Goal: Task Accomplishment & Management: Complete application form

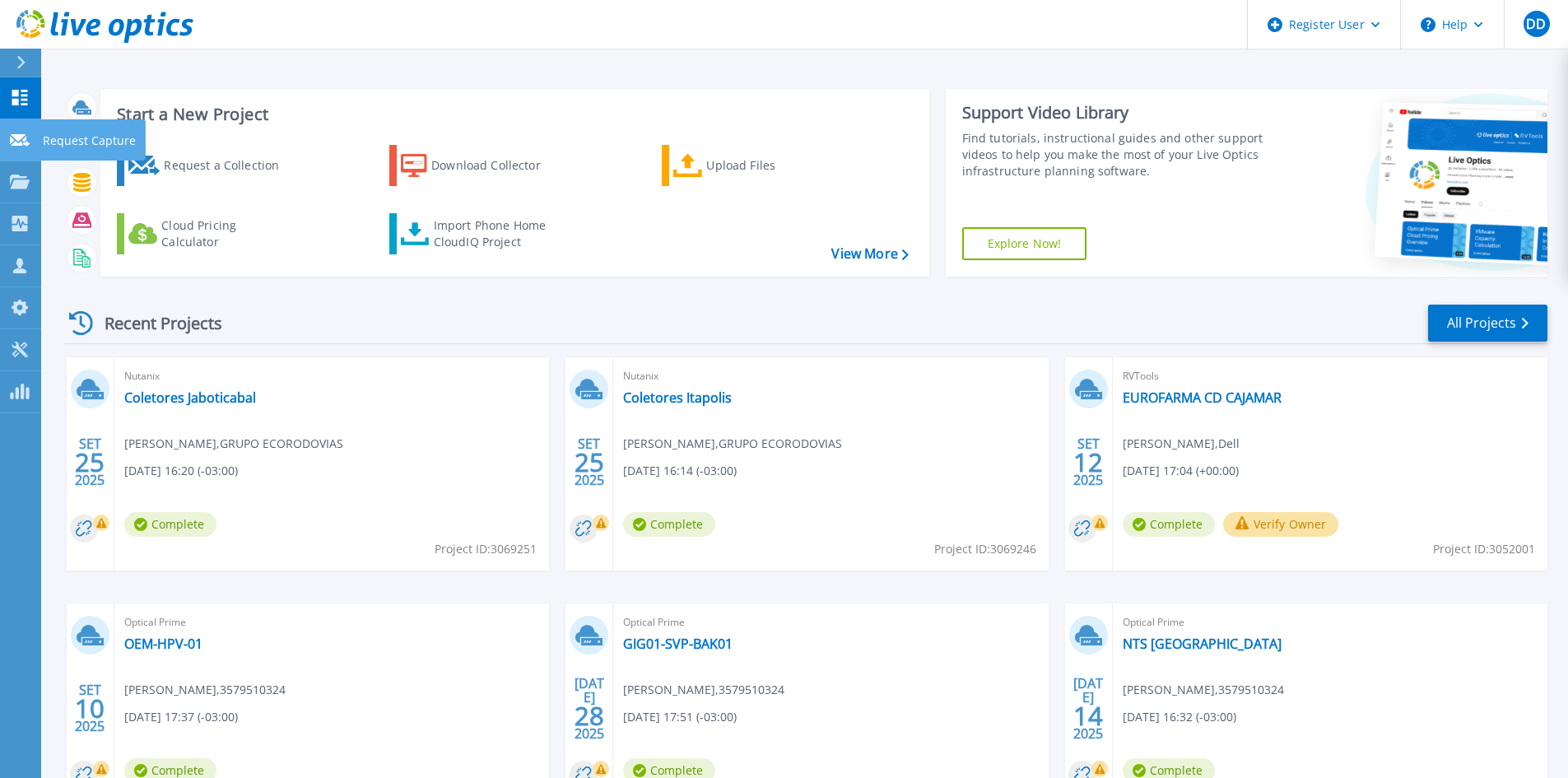
click at [29, 143] on icon at bounding box center [20, 140] width 20 height 12
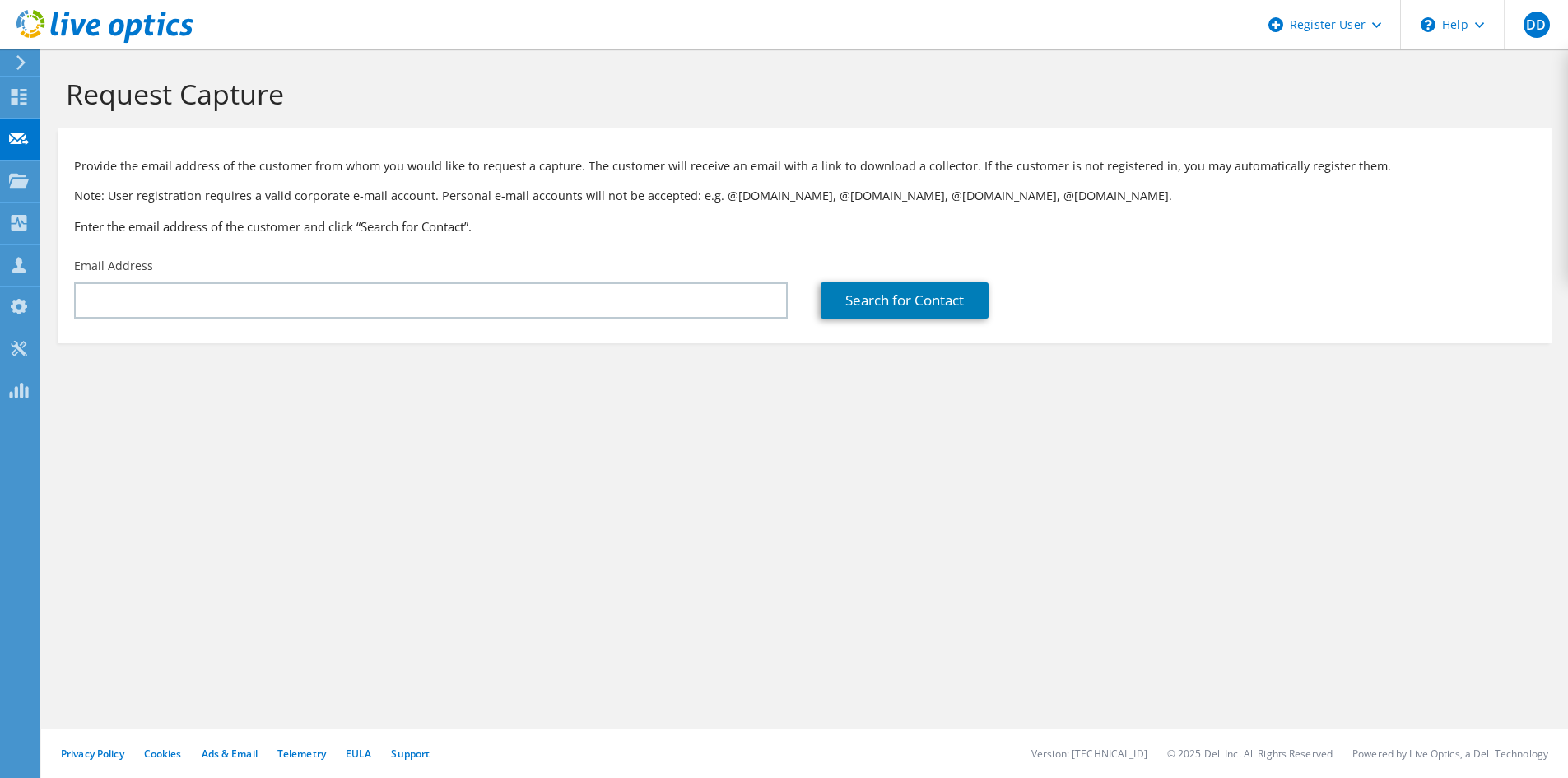
click at [125, 32] on icon at bounding box center [104, 27] width 177 height 34
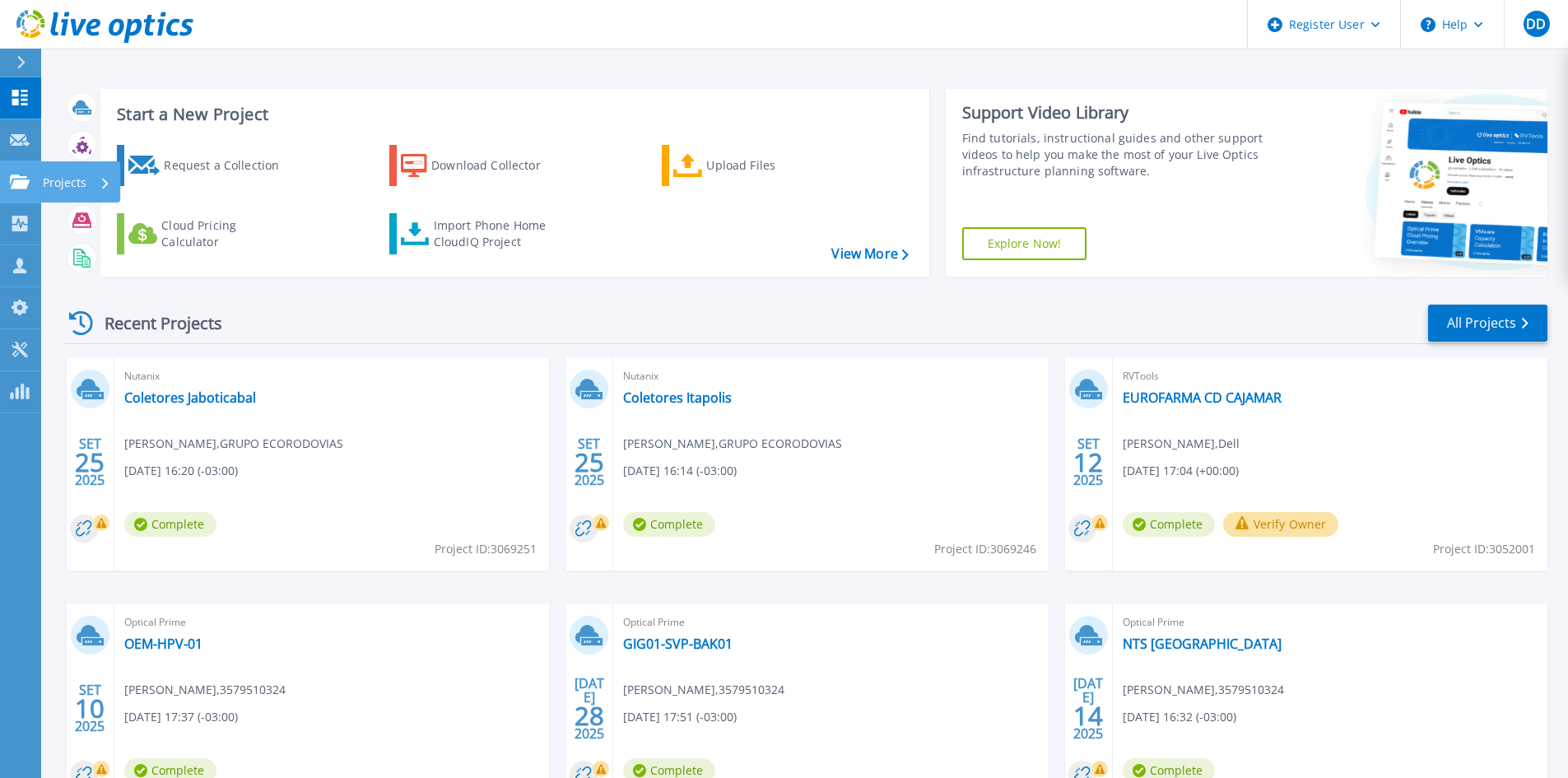
click at [27, 188] on icon at bounding box center [20, 181] width 20 height 14
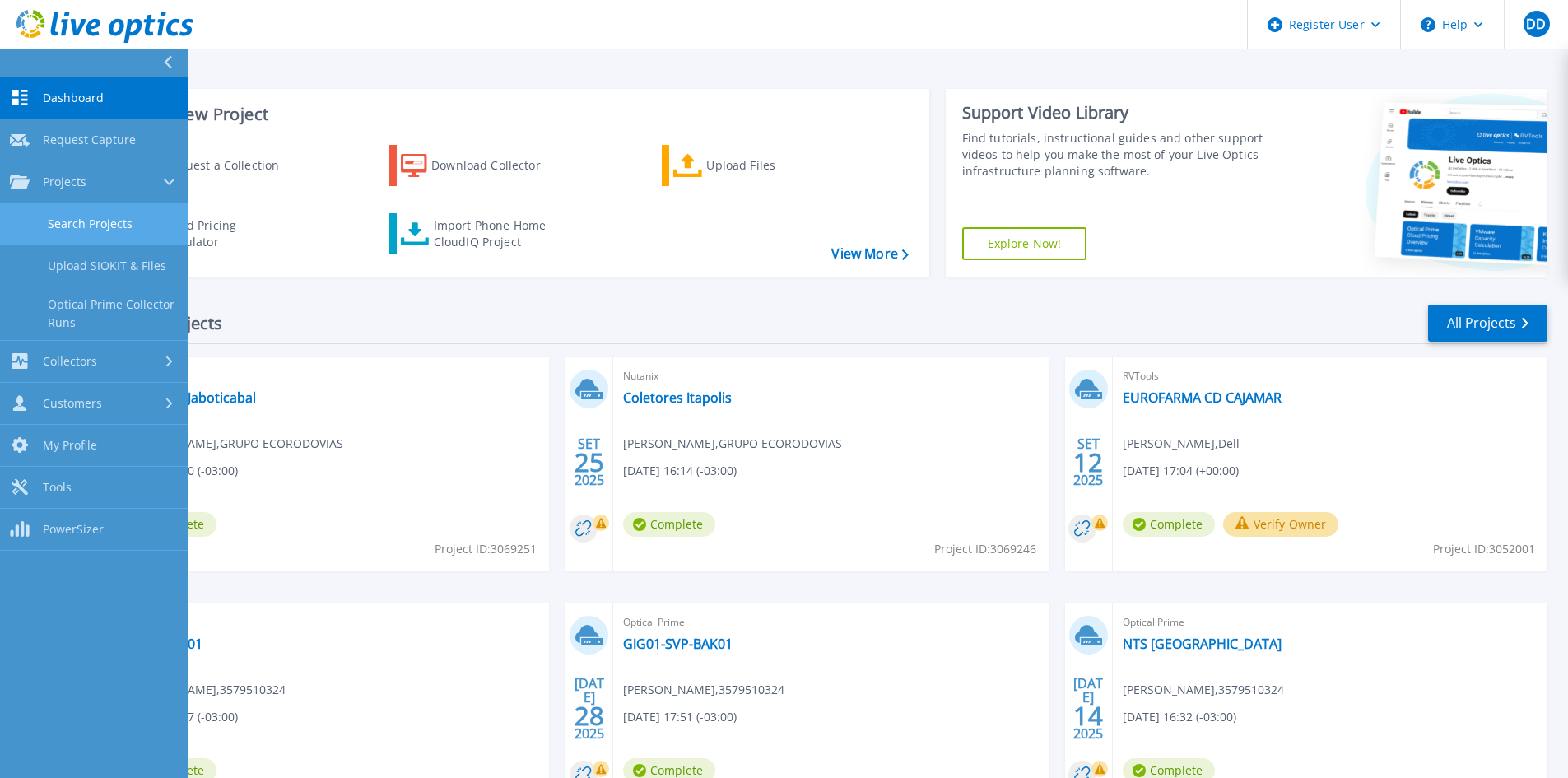
click at [99, 229] on link "Search Projects" at bounding box center [94, 224] width 187 height 42
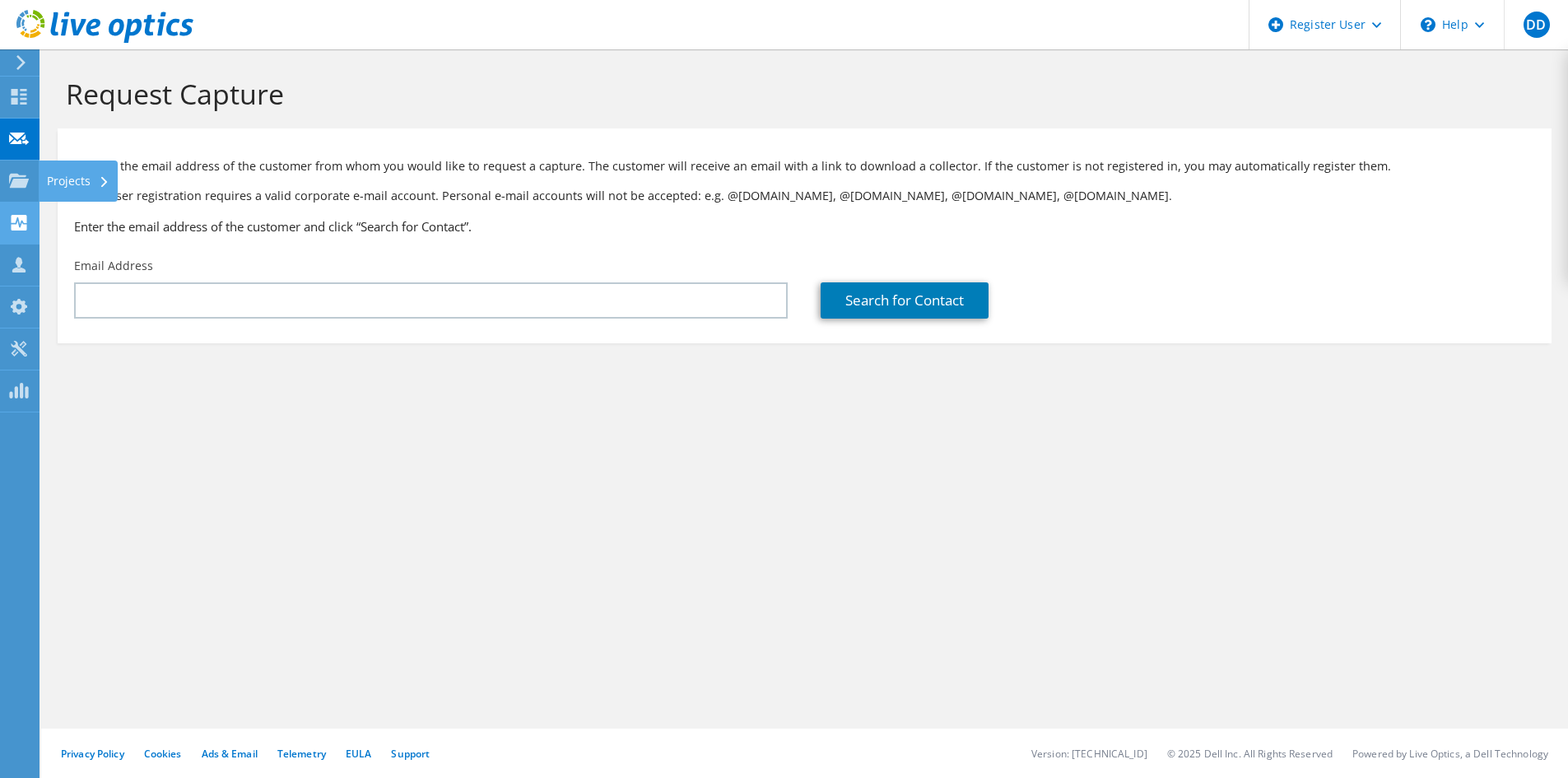
click at [19, 216] on use at bounding box center [19, 222] width 16 height 16
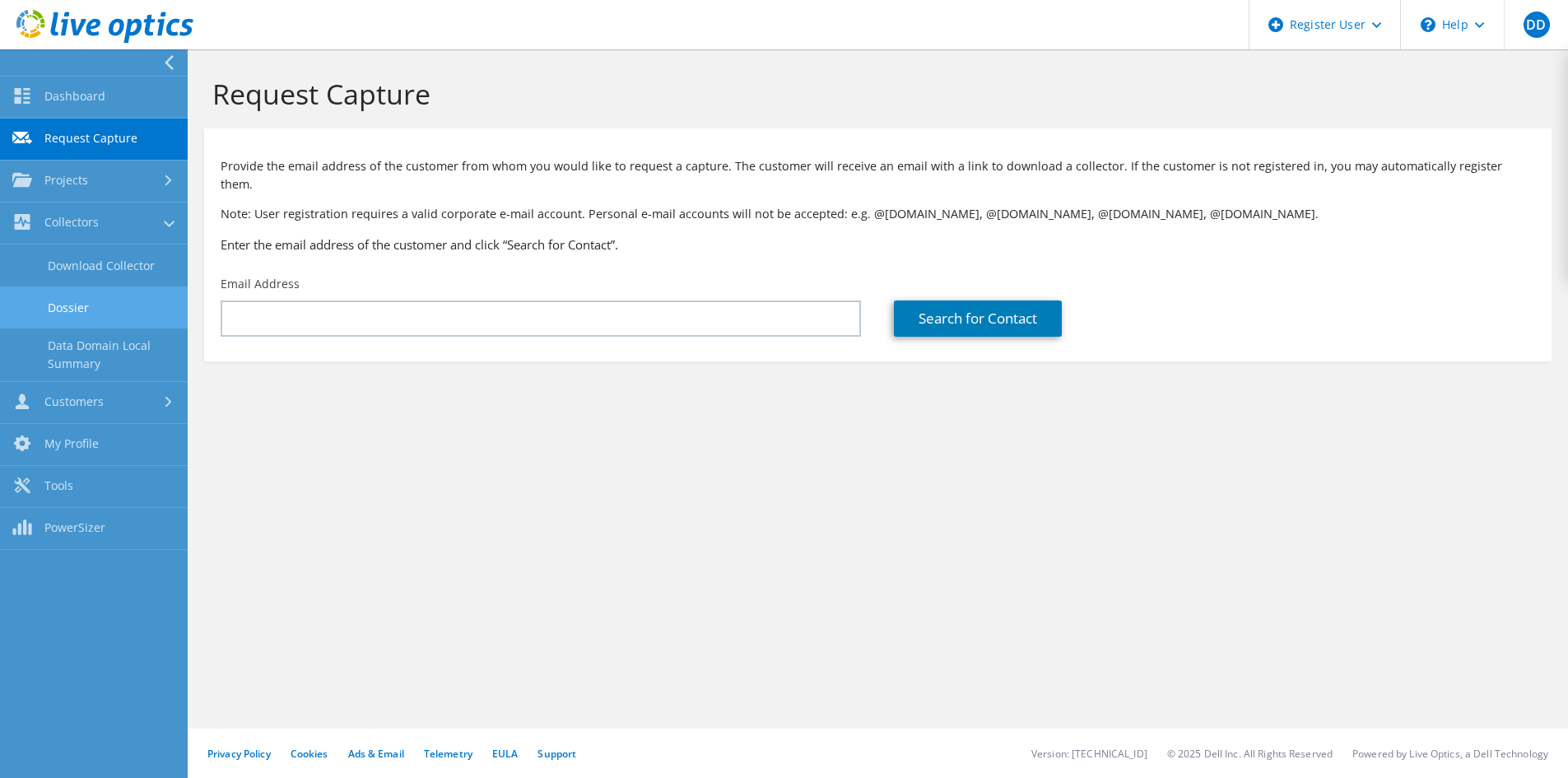
click at [90, 309] on link "Dossier" at bounding box center [94, 308] width 187 height 42
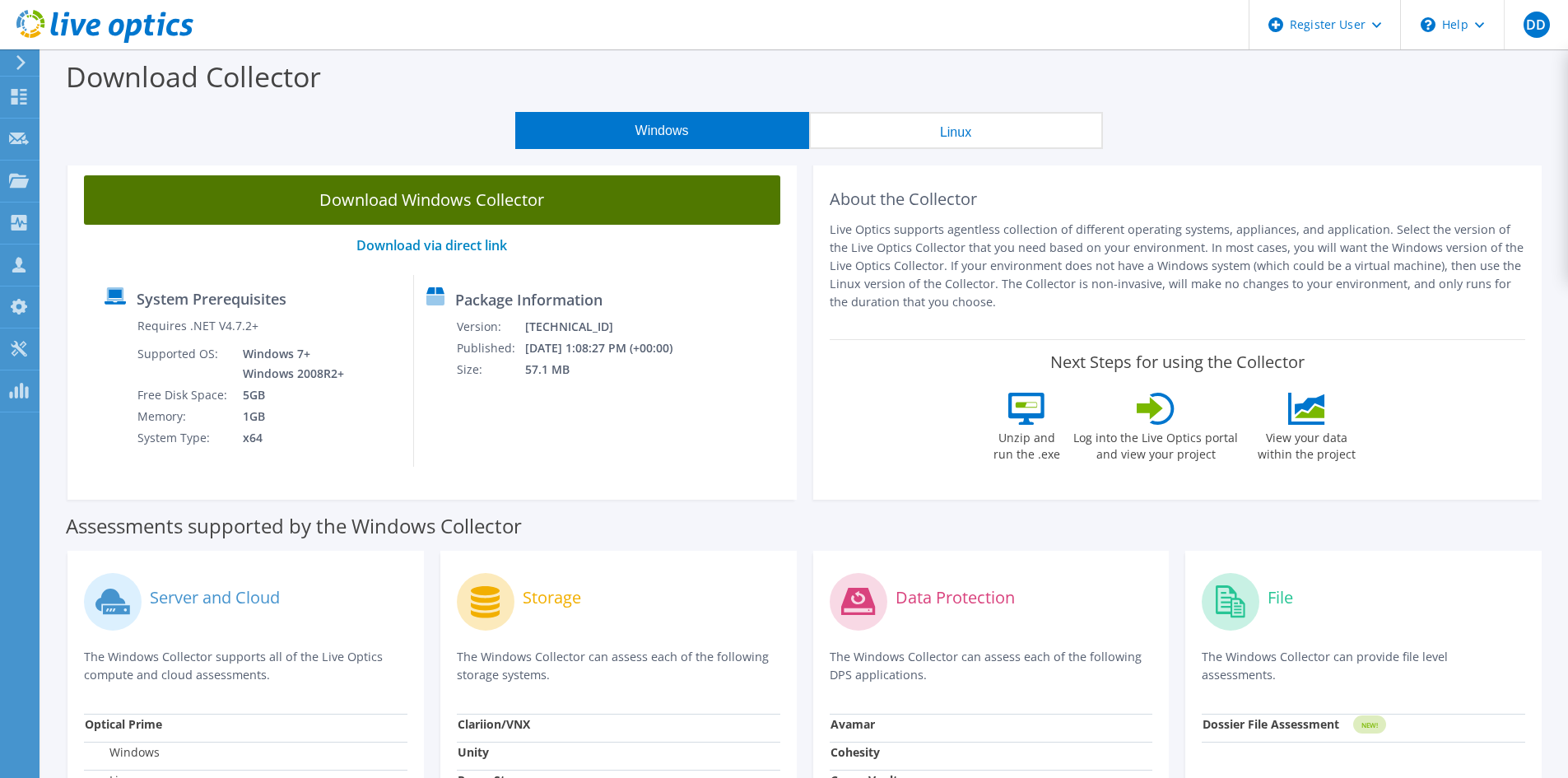
click at [499, 214] on link "Download Windows Collector" at bounding box center [432, 200] width 697 height 50
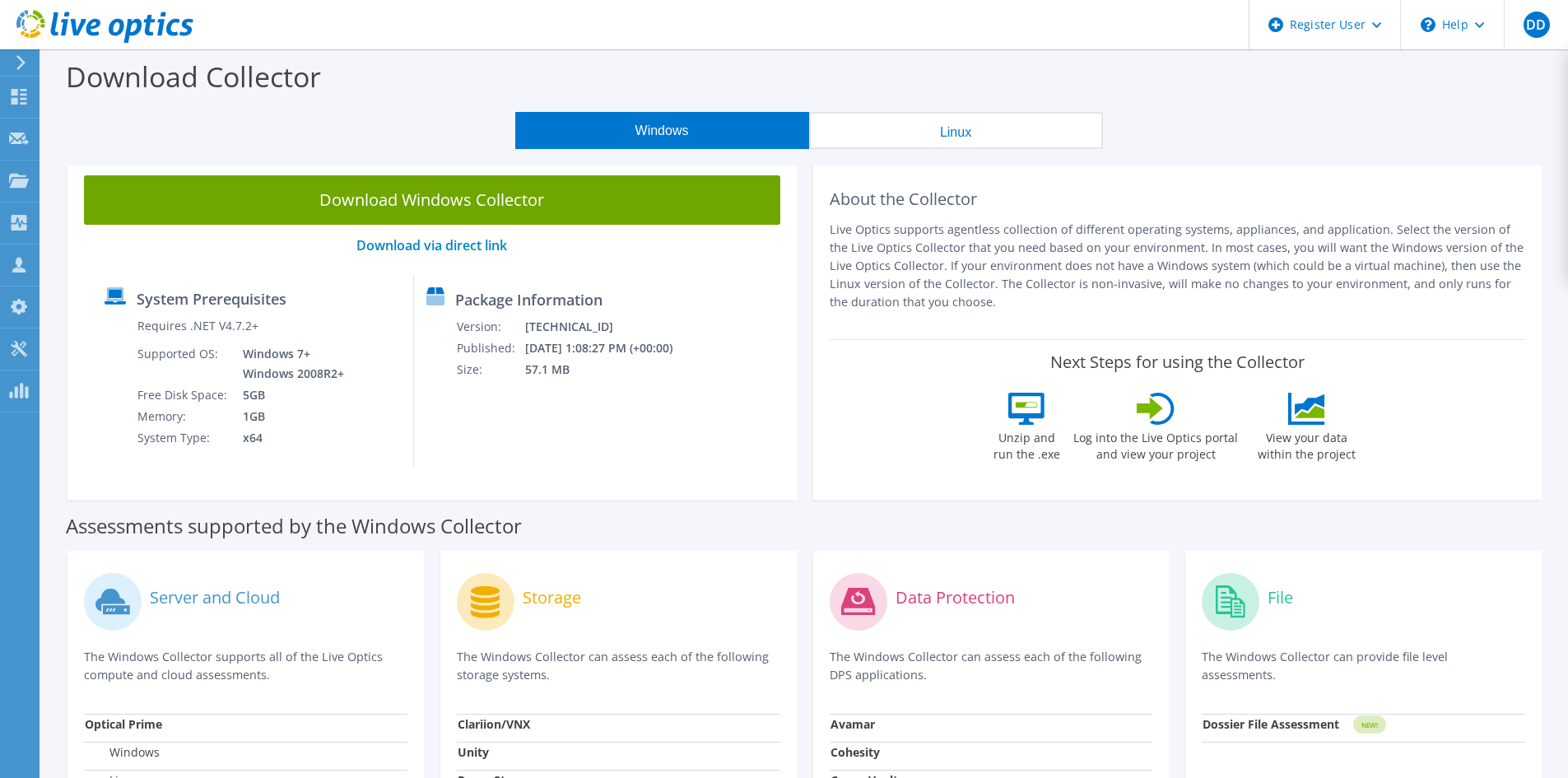
click at [48, 27] on icon at bounding box center [104, 27] width 177 height 34
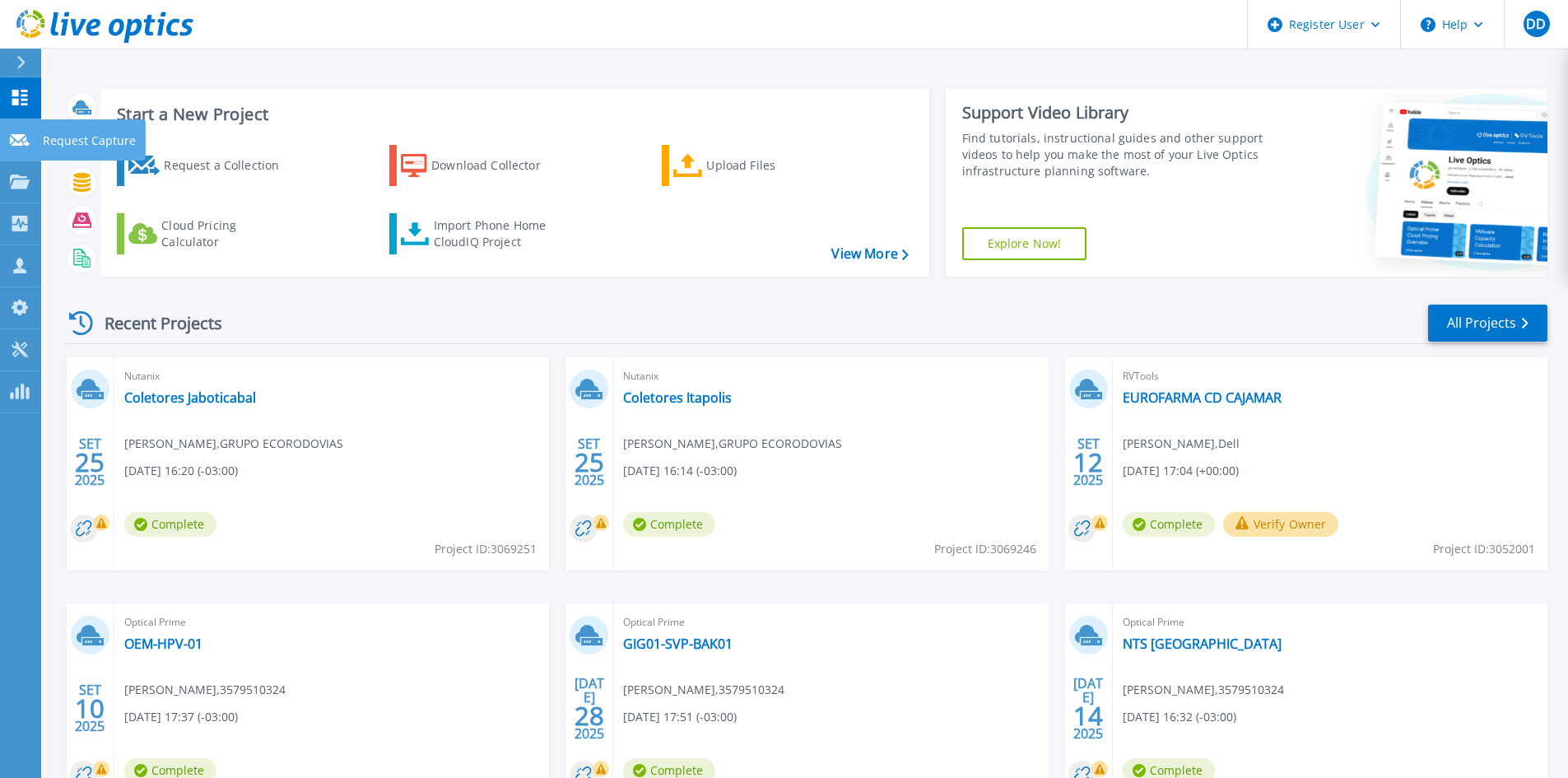
click at [25, 147] on div at bounding box center [20, 139] width 20 height 15
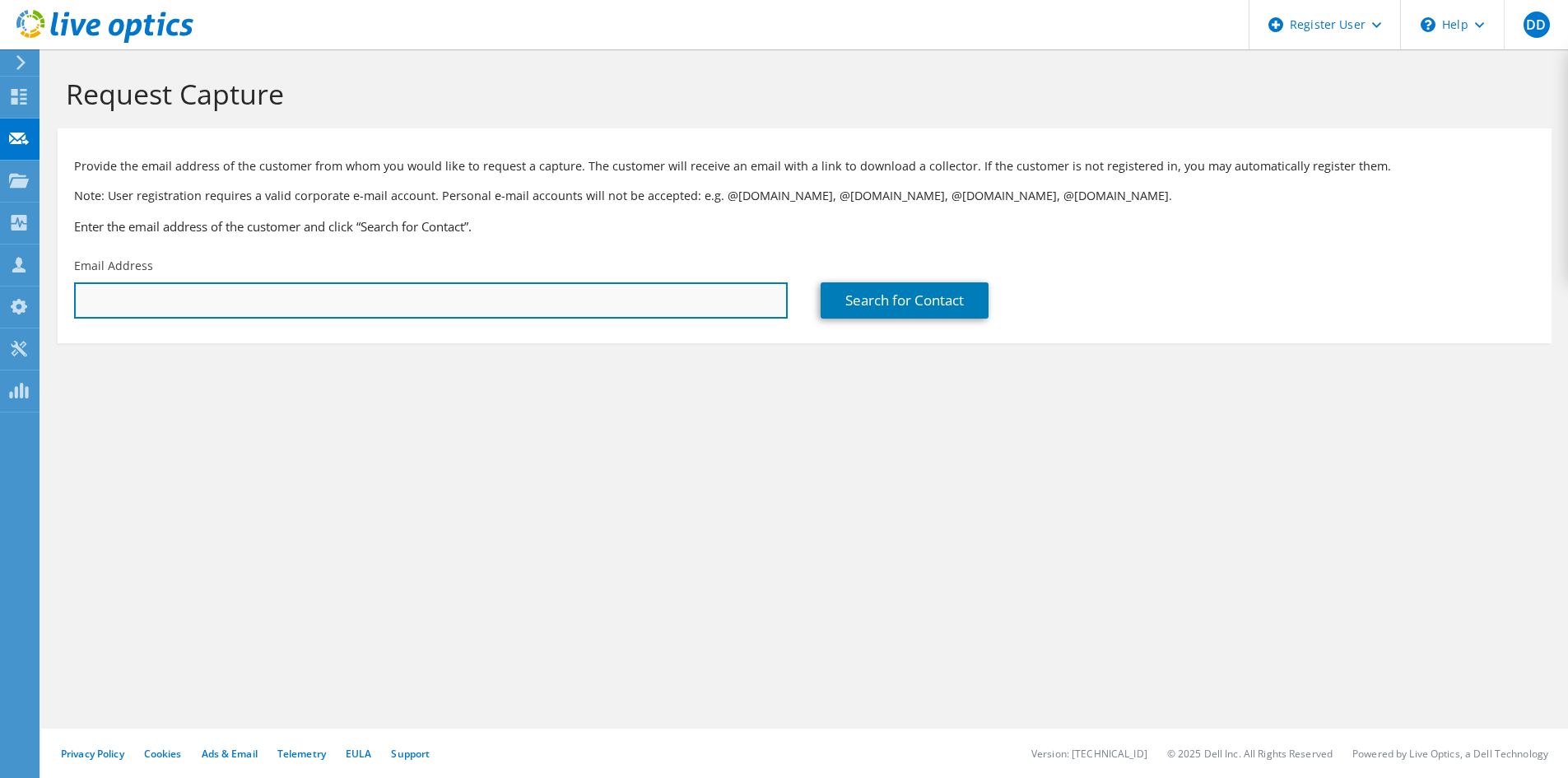
click at [255, 301] on input "text" at bounding box center [430, 301] width 714 height 36
click at [531, 291] on input "text" at bounding box center [430, 301] width 714 height 36
paste input "s.geremias@sidi.org.br"
type input "s.geremias@sidi.org.br"
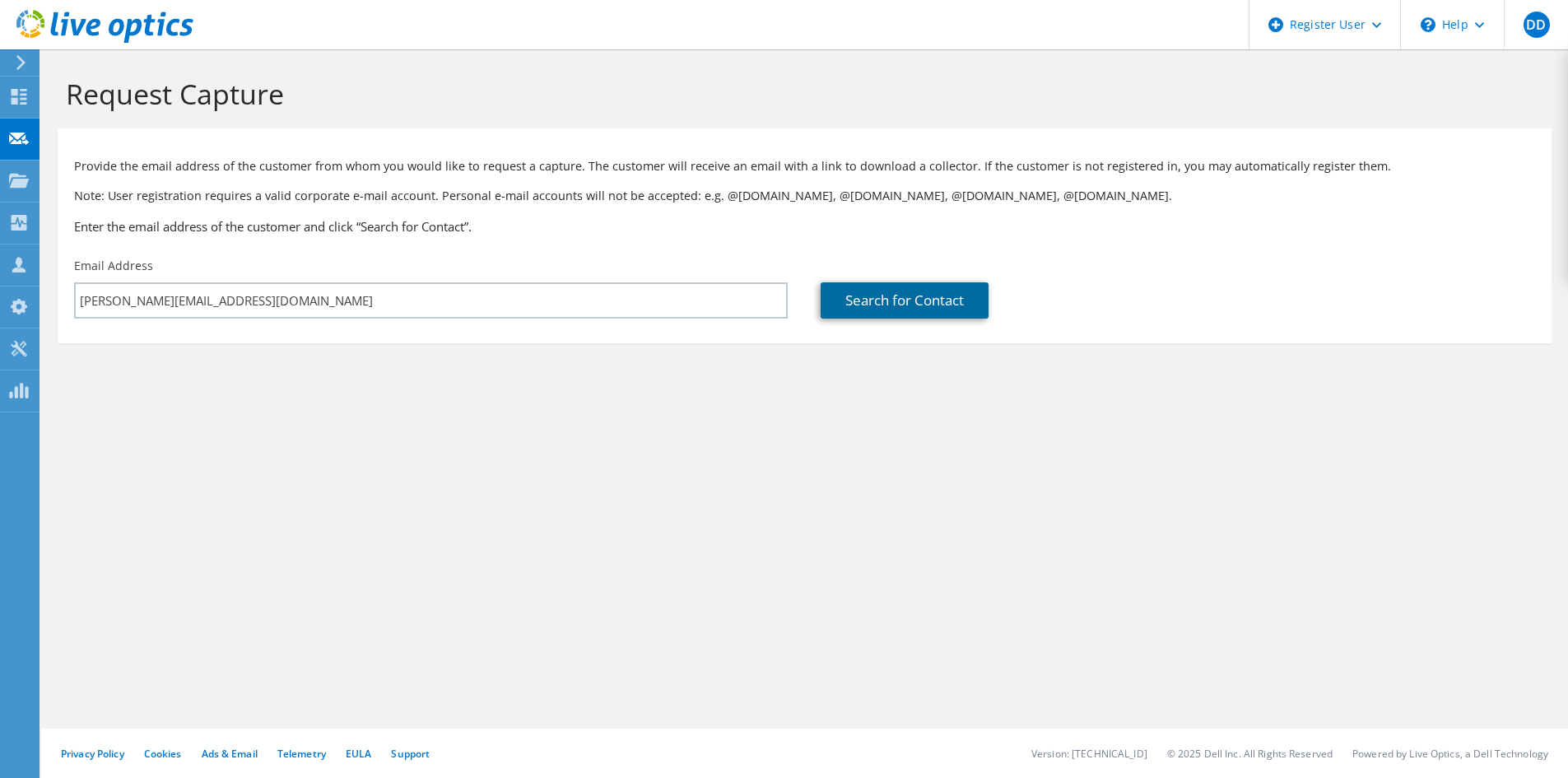
click at [947, 299] on link "Search for Contact" at bounding box center [905, 301] width 168 height 36
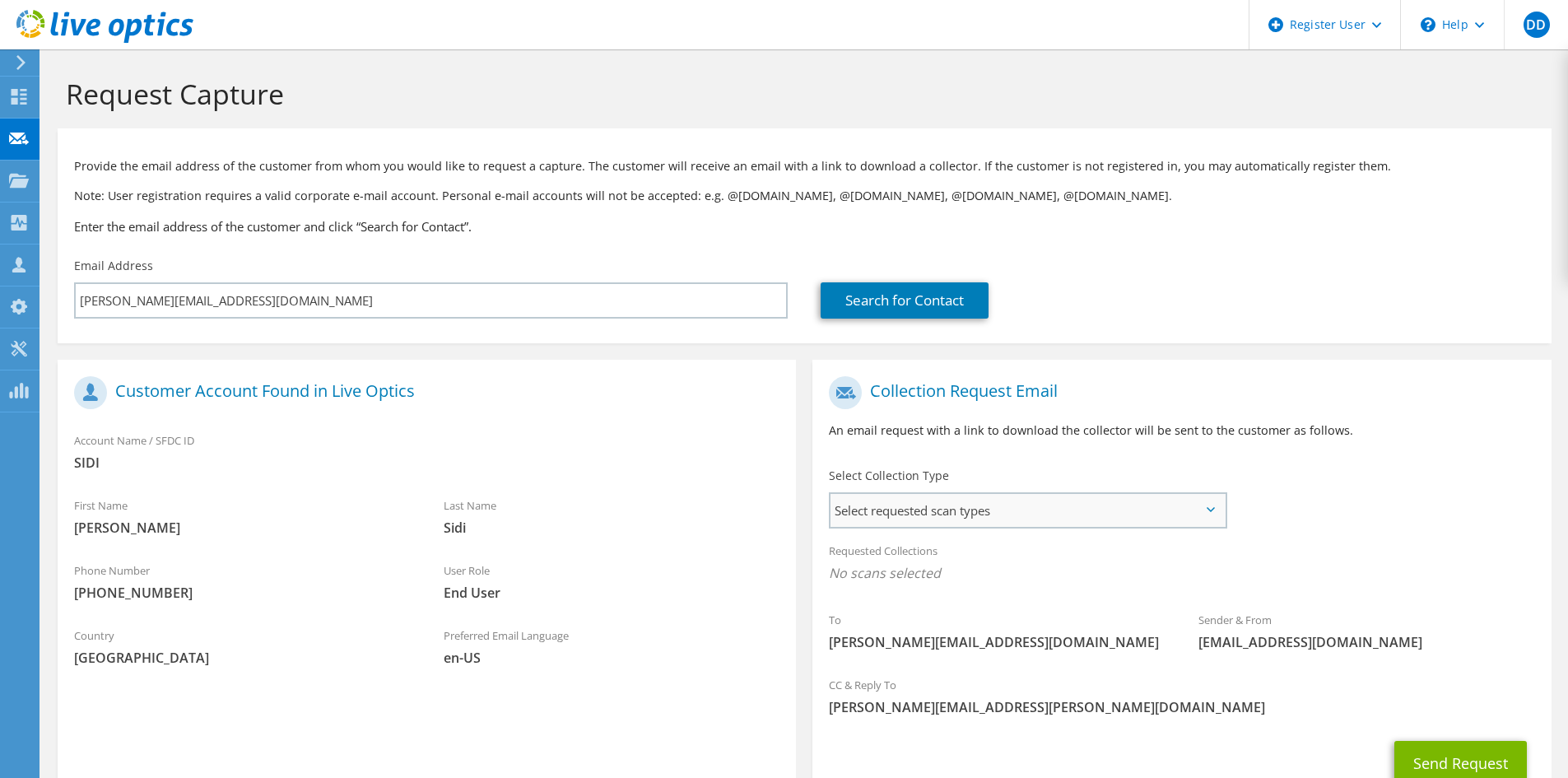
scroll to position [123, 0]
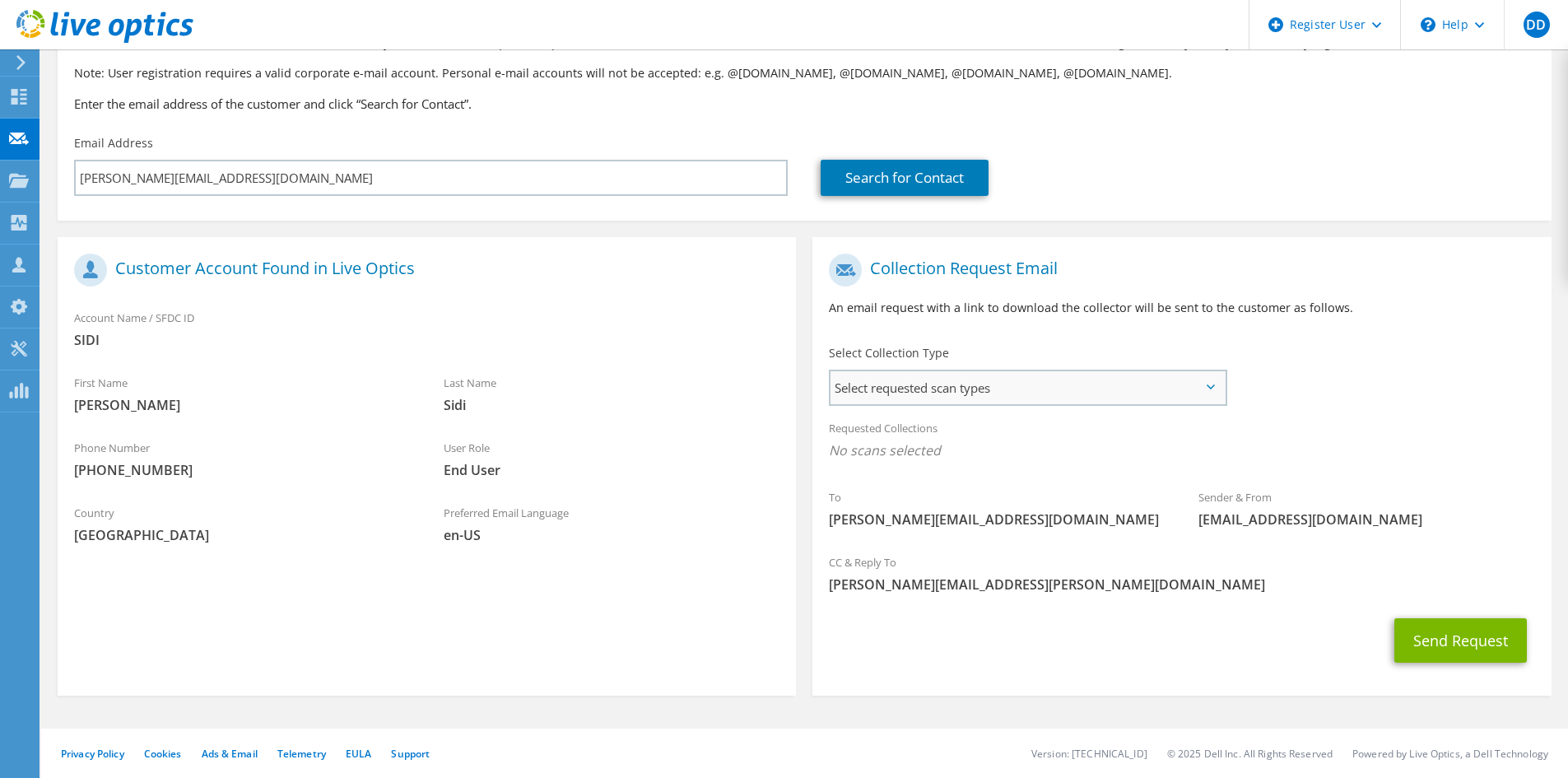
drag, startPoint x: 960, startPoint y: 357, endPoint x: 955, endPoint y: 378, distance: 21.6
click at [960, 357] on div "Select Collection Type Select requested scan types Server Virtualization Optica…" at bounding box center [1028, 374] width 398 height 58
click at [955, 381] on span "Select requested scan types" at bounding box center [1028, 388] width 395 height 33
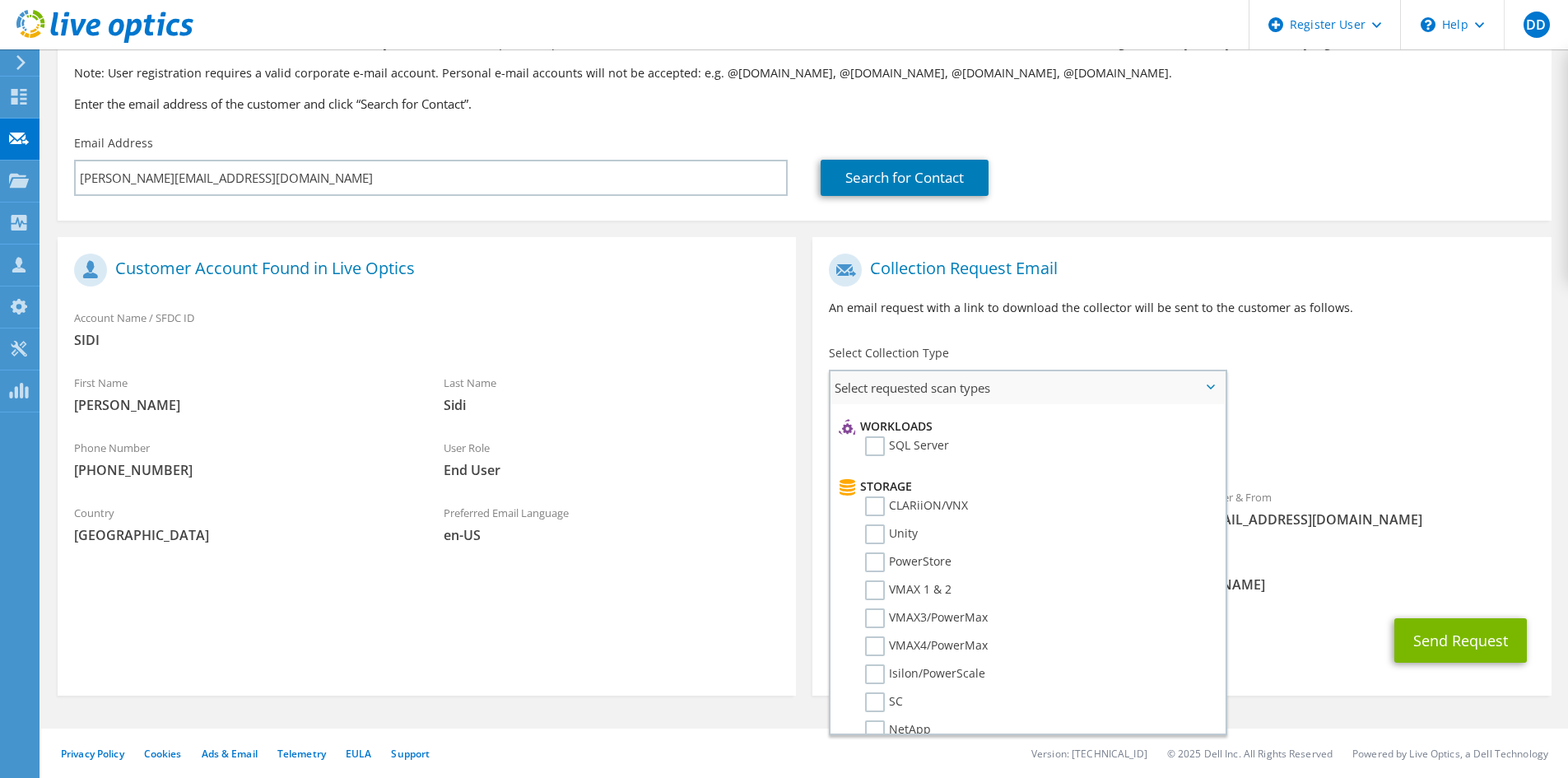
scroll to position [727, 0]
click at [880, 710] on label "Dossier" at bounding box center [898, 707] width 65 height 20
click at [0, 0] on input "Dossier" at bounding box center [0, 0] width 0 height 0
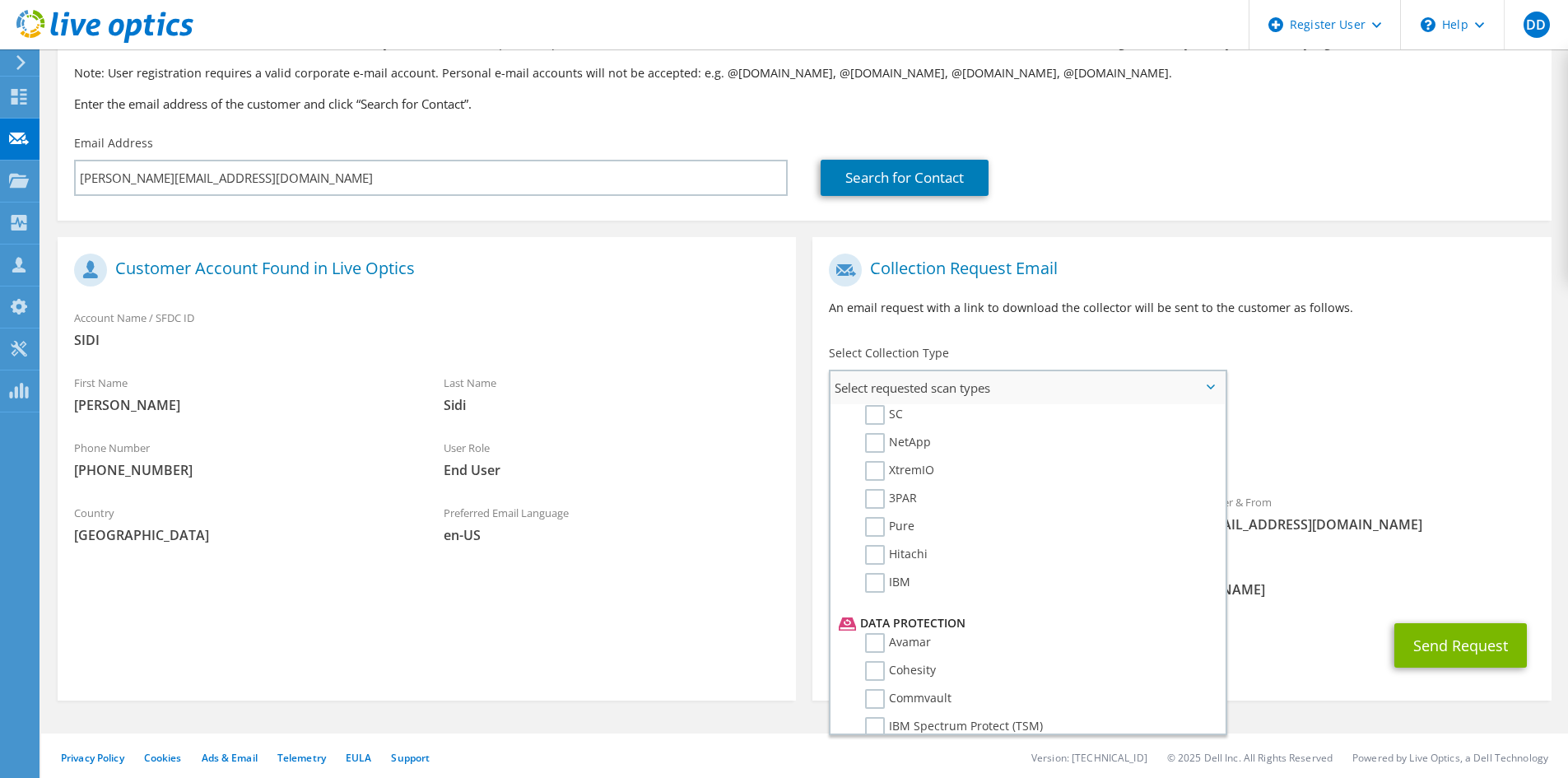
scroll to position [289, 0]
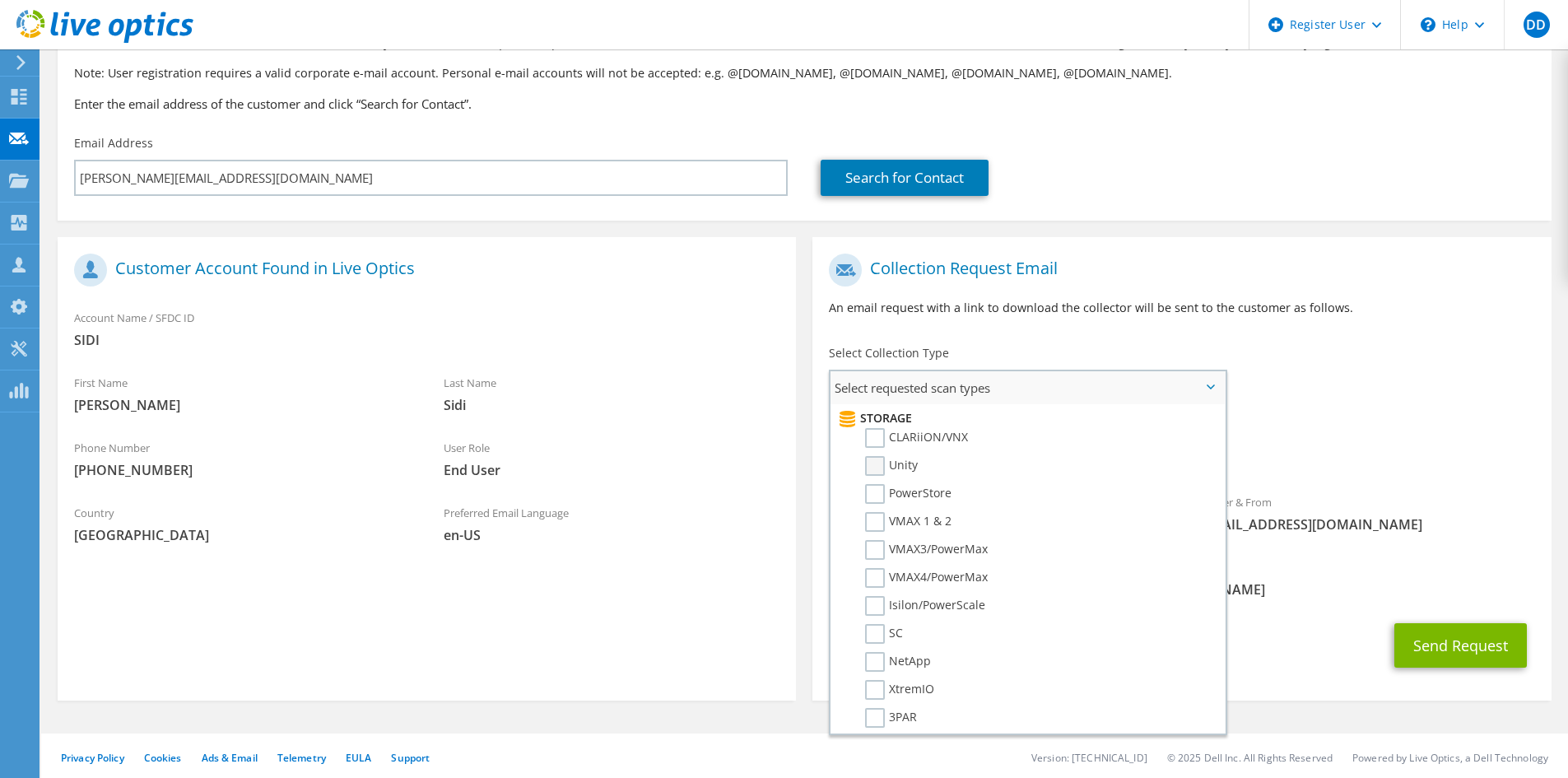
click at [885, 468] on label "Unity" at bounding box center [892, 466] width 53 height 20
click at [0, 0] on input "Unity" at bounding box center [0, 0] width 0 height 0
click at [1401, 452] on span "Dossier Unity" at bounding box center [1182, 455] width 706 height 27
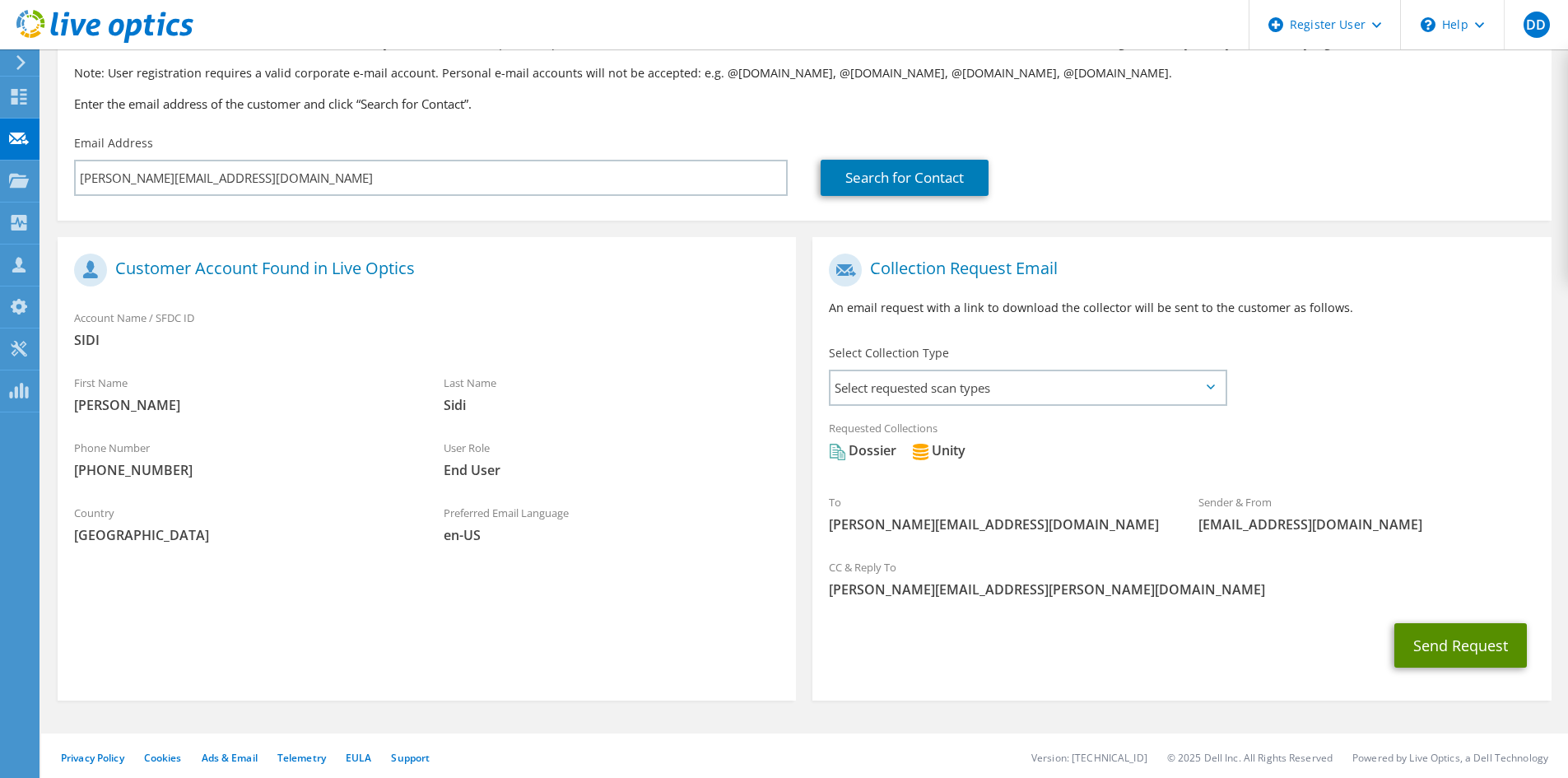
drag, startPoint x: 1459, startPoint y: 649, endPoint x: 1446, endPoint y: 461, distance: 188.4
click at [1446, 461] on section "Collection Request Email An email request with a link to download the collector…" at bounding box center [1182, 469] width 739 height 464
click at [1479, 644] on button "Send Request" at bounding box center [1461, 646] width 133 height 45
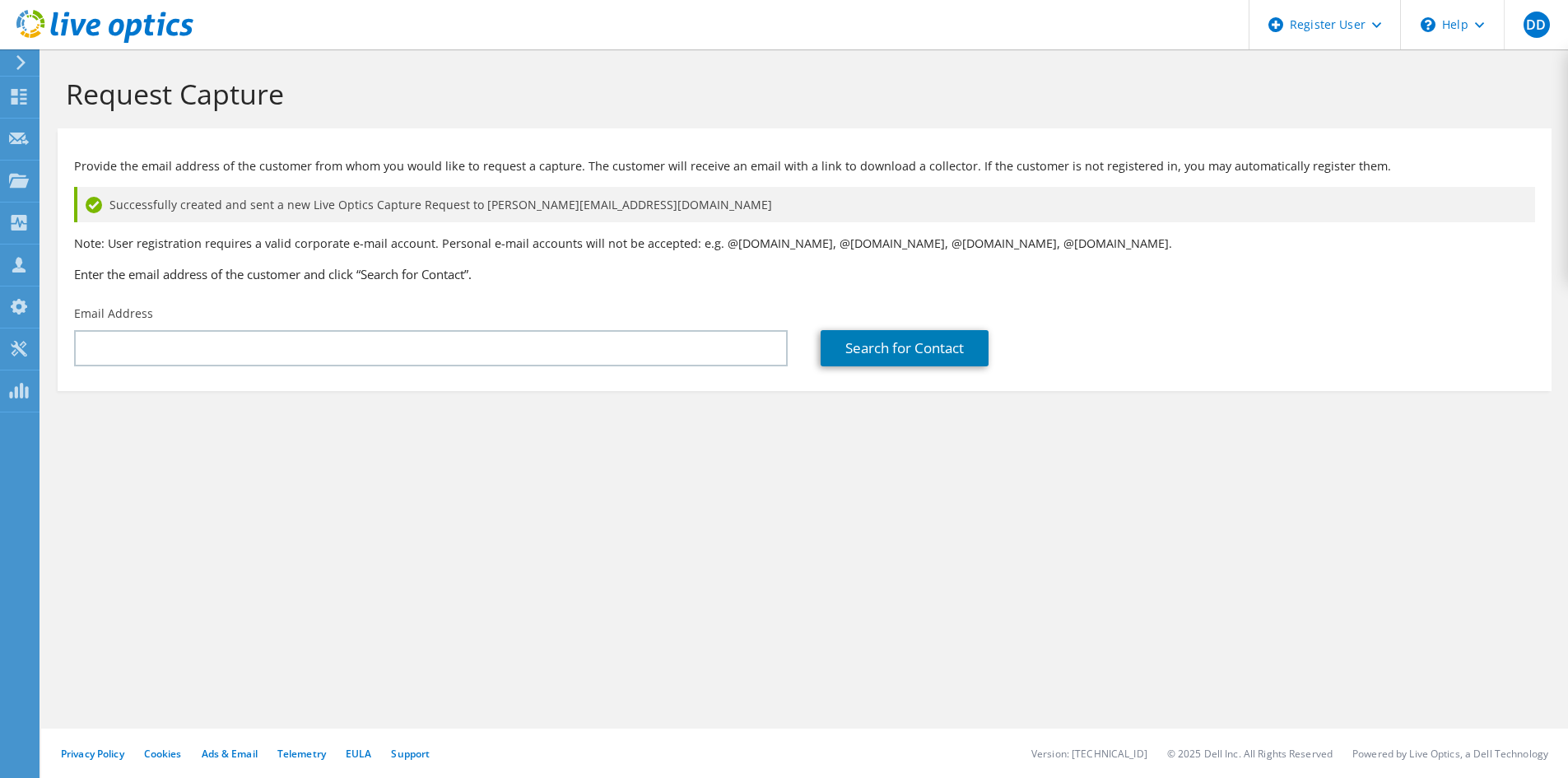
click at [542, 465] on section "Request Capture Provide the email address of the customer from whom you would l…" at bounding box center [805, 261] width 1527 height 424
